Goal: Transaction & Acquisition: Download file/media

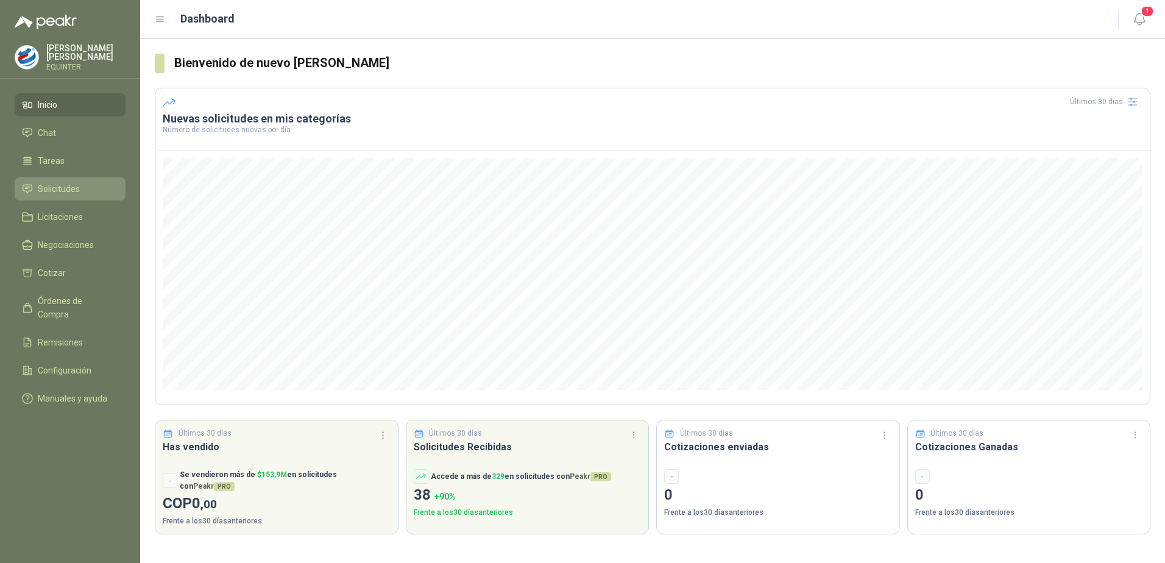
click at [65, 189] on span "Solicitudes" at bounding box center [59, 188] width 42 height 13
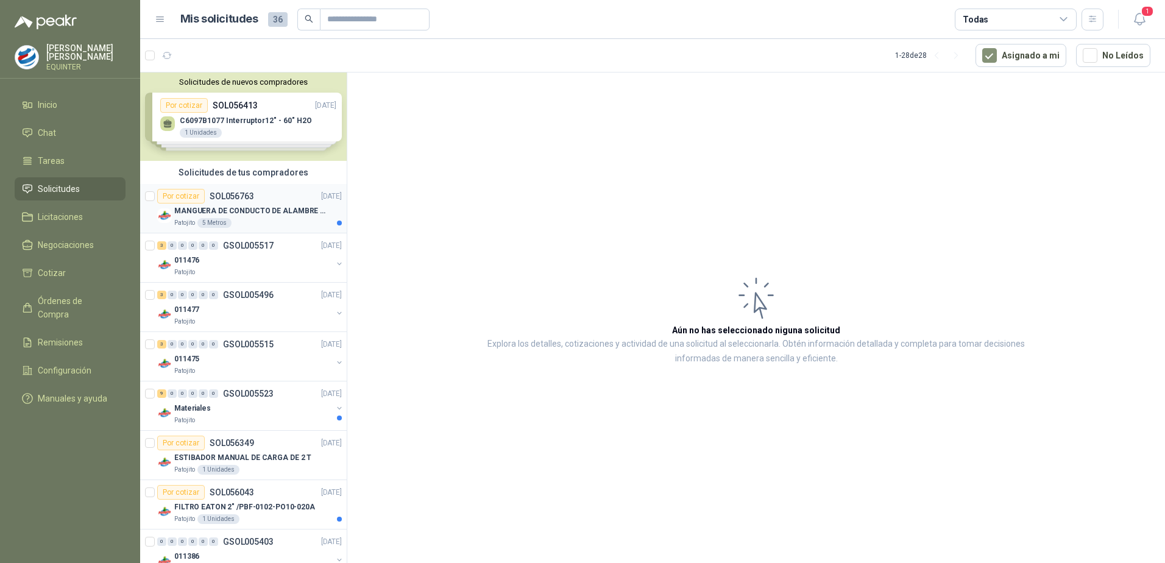
click at [234, 200] on p "SOL056763" at bounding box center [232, 196] width 44 height 9
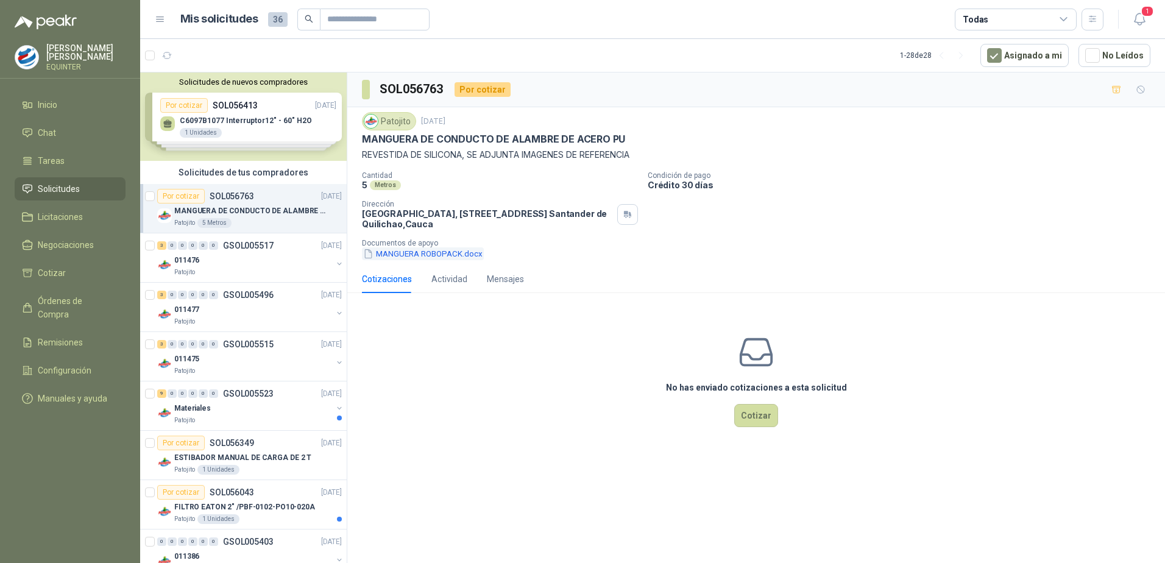
click at [413, 253] on button "MANGUERA ROBOPACK.docx" at bounding box center [423, 253] width 122 height 13
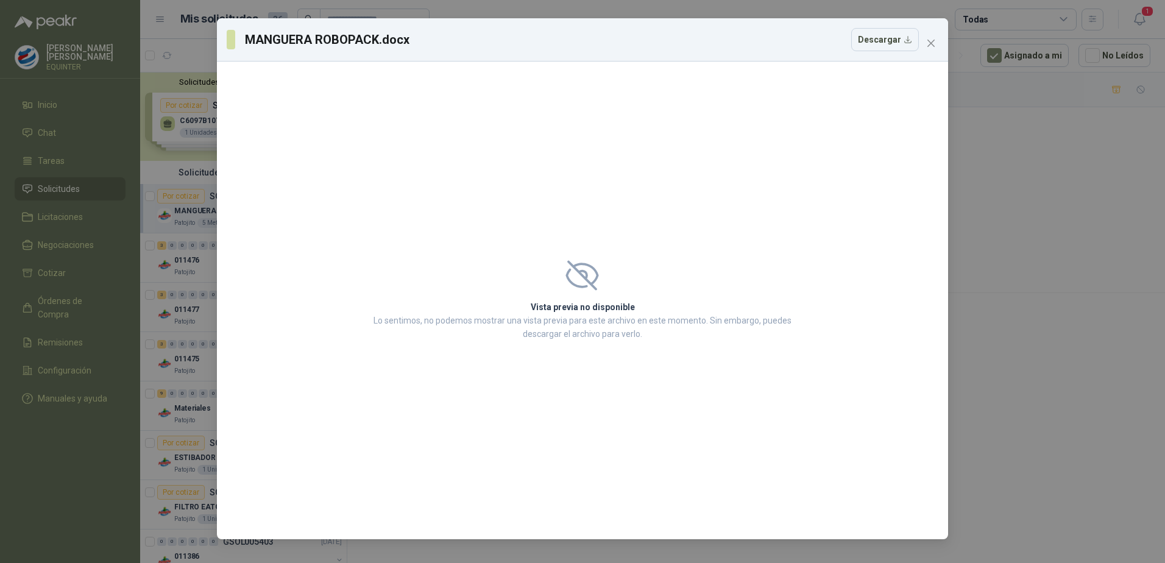
click at [573, 268] on icon at bounding box center [582, 274] width 30 height 27
click at [894, 43] on button "Descargar" at bounding box center [885, 39] width 68 height 23
click at [928, 48] on button "Close" at bounding box center [930, 43] width 19 height 19
